Goal: Answer question/provide support

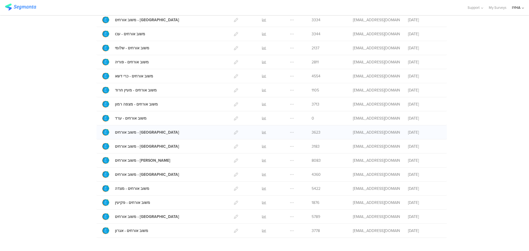
scroll to position [138, 0]
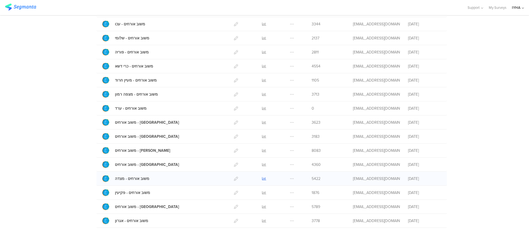
click at [262, 178] on icon at bounding box center [264, 178] width 4 height 4
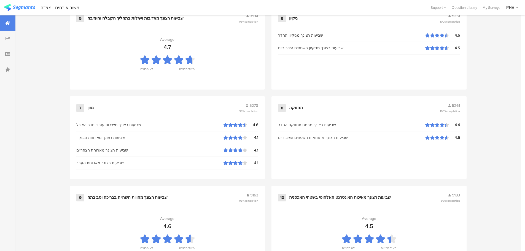
scroll to position [468, 0]
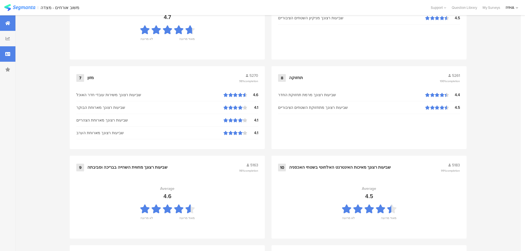
click at [9, 52] on icon at bounding box center [7, 54] width 5 height 4
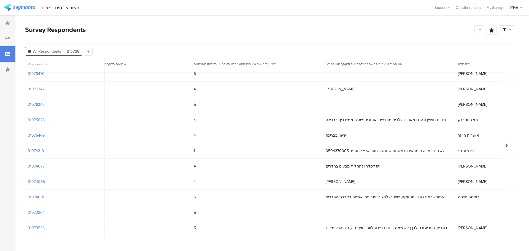
scroll to position [385, 1959]
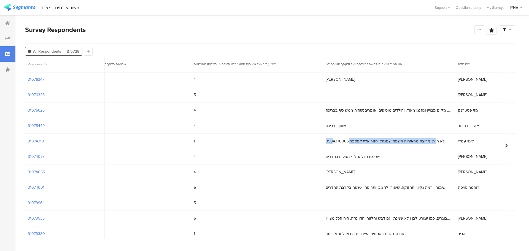
drag, startPoint x: 377, startPoint y: 139, endPoint x: 267, endPoint y: 142, distance: 109.6
click at [323, 142] on div "לא הייתי מרוצה מהאירוח אשמח שמנהל יחזור אליי למספר 0504370005" at bounding box center [389, 140] width 132 height 11
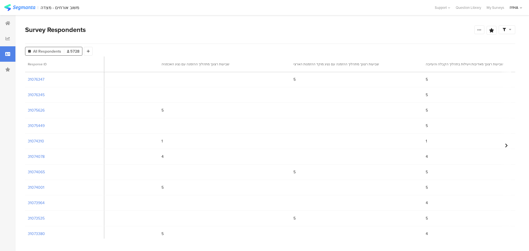
scroll to position [385, 321]
